Goal: Navigation & Orientation: Understand site structure

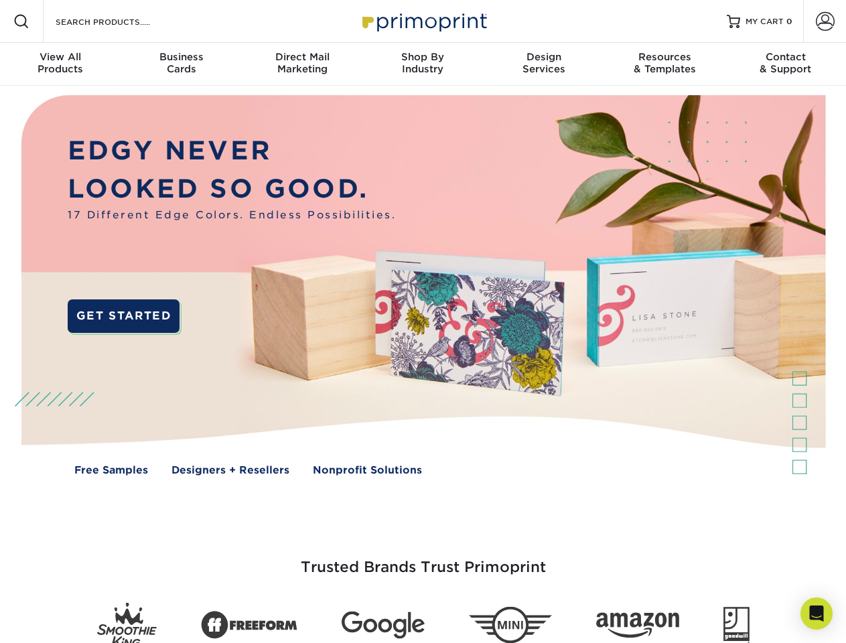
click at [423, 321] on img at bounding box center [422, 295] width 837 height 419
click at [21, 21] on span at bounding box center [21, 21] width 16 height 16
click at [824, 21] on span at bounding box center [825, 21] width 19 height 19
click at [60, 64] on div "View All Products" at bounding box center [60, 63] width 121 height 24
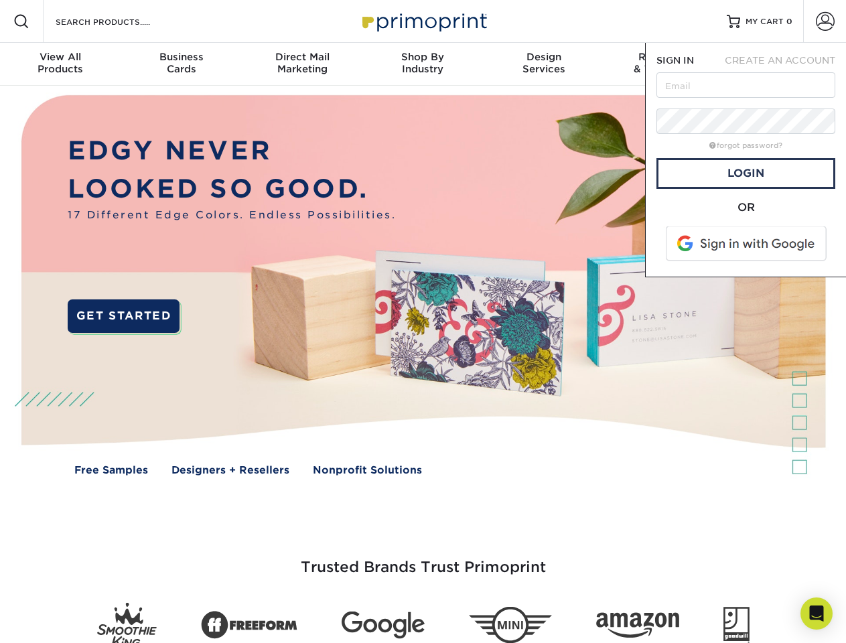
click at [181, 64] on div "Business Cards" at bounding box center [181, 63] width 121 height 24
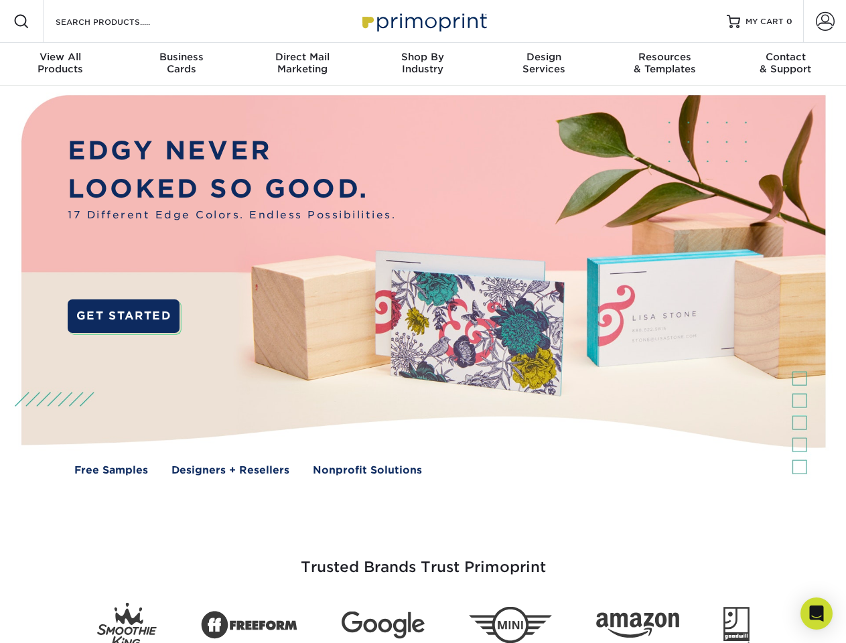
click at [302, 64] on div "Direct Mail Marketing" at bounding box center [302, 63] width 121 height 24
click at [423, 64] on div "Shop By Industry" at bounding box center [422, 63] width 121 height 24
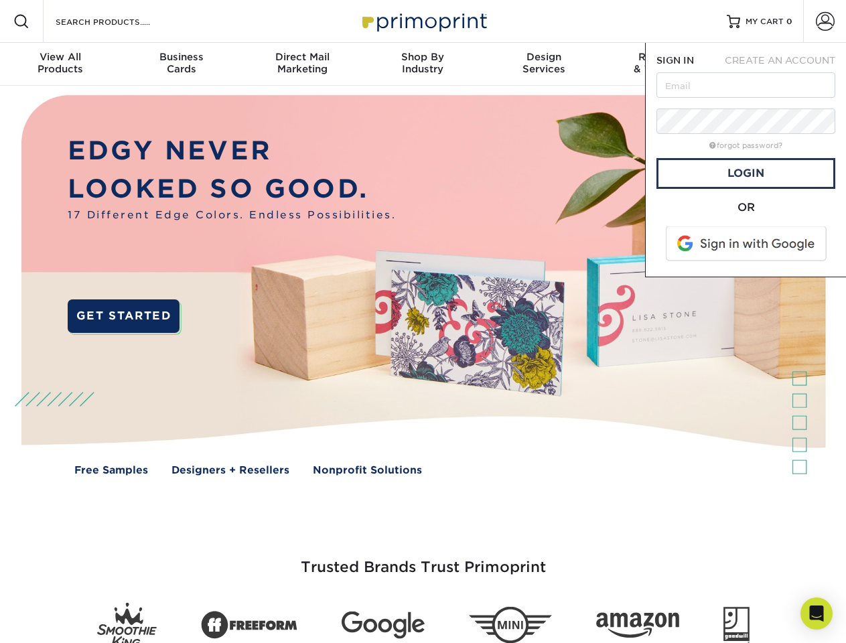
click at [544, 64] on div "Design Services" at bounding box center [544, 63] width 121 height 24
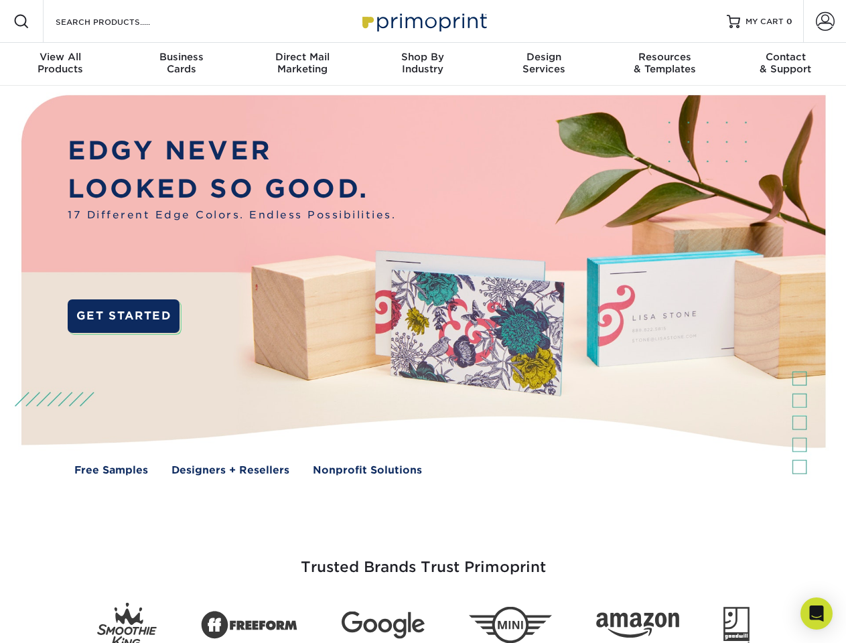
click at [664, 64] on span "SIGN IN" at bounding box center [675, 60] width 38 height 11
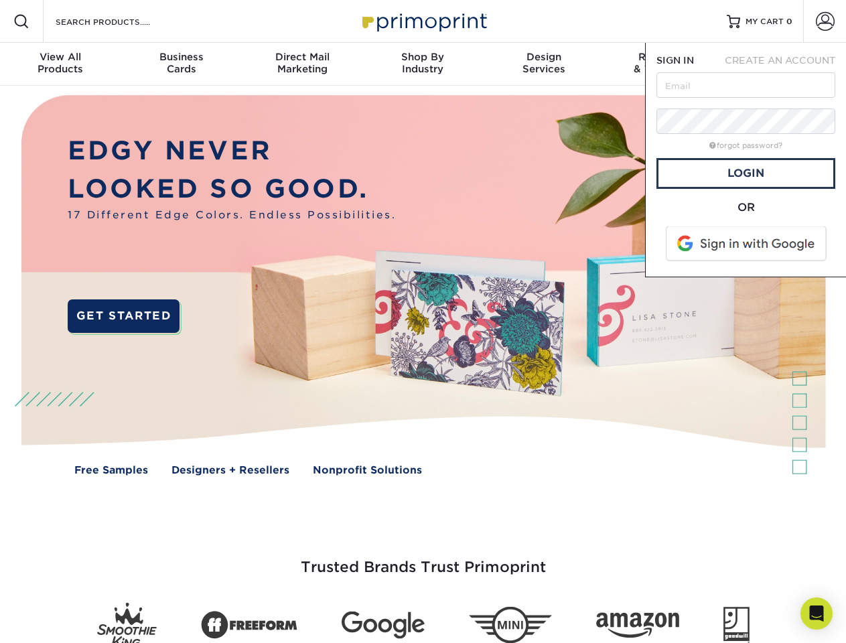
click at [786, 64] on span "CREATE AN ACCOUNT" at bounding box center [780, 60] width 111 height 11
